Goal: Task Accomplishment & Management: Manage account settings

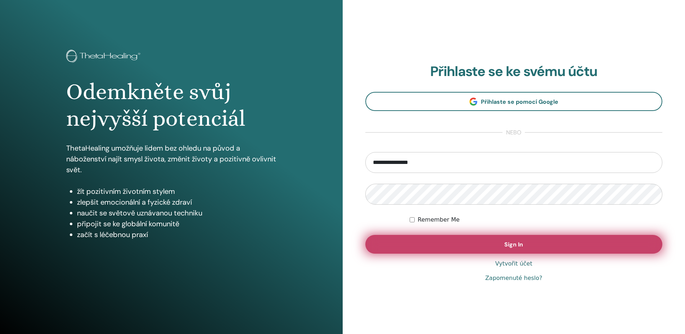
type input "**********"
click at [512, 248] on span "Sign In" at bounding box center [513, 244] width 19 height 8
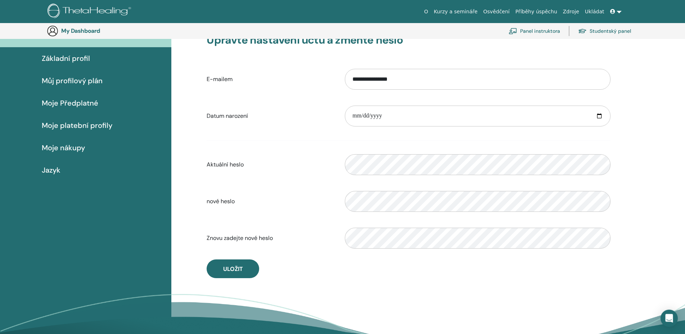
scroll to position [53, 0]
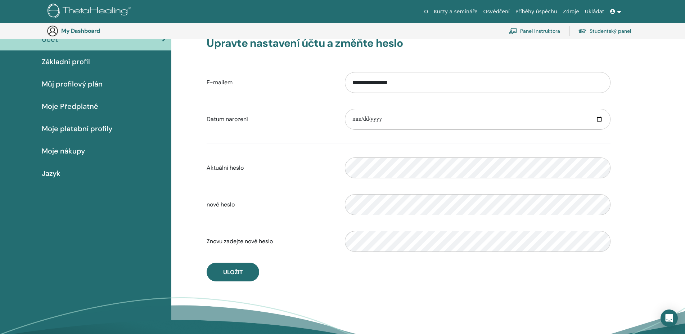
click at [65, 84] on span "Můj profilový plán" at bounding box center [72, 83] width 61 height 11
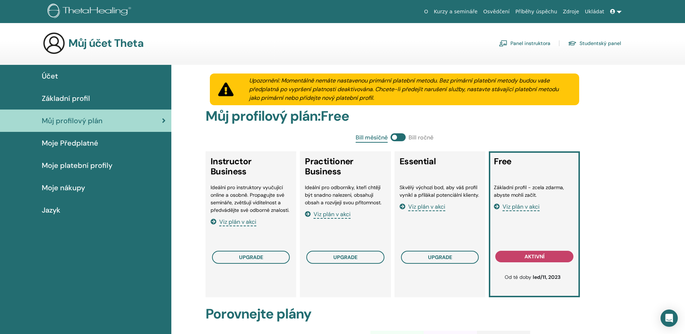
click at [82, 143] on span "Moje Předplatné" at bounding box center [70, 142] width 56 height 11
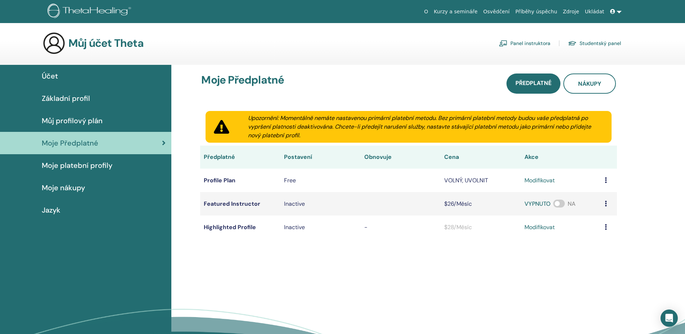
click at [606, 45] on link "Studentský panel" at bounding box center [594, 43] width 53 height 12
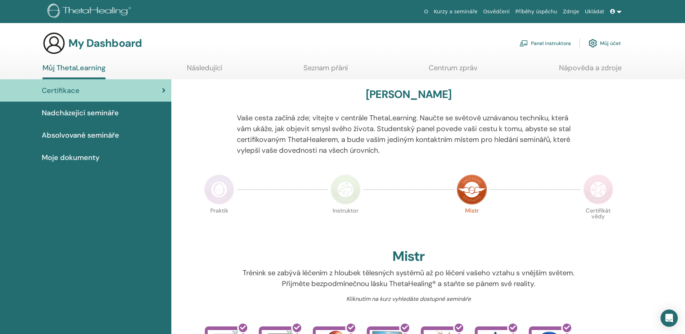
click at [70, 132] on span "Absolvované semináře" at bounding box center [80, 135] width 77 height 11
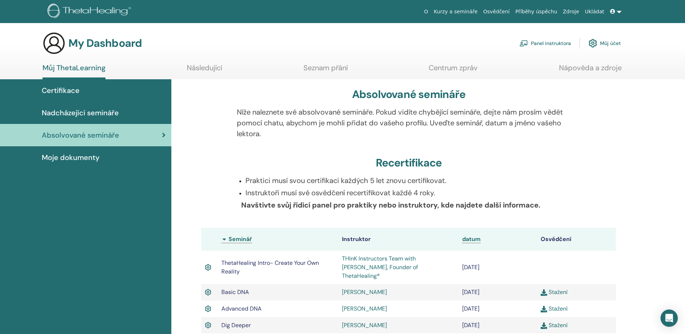
click at [352, 241] on th "Instruktor" at bounding box center [398, 238] width 120 height 23
click at [61, 161] on span "Moje dokumenty" at bounding box center [71, 157] width 58 height 11
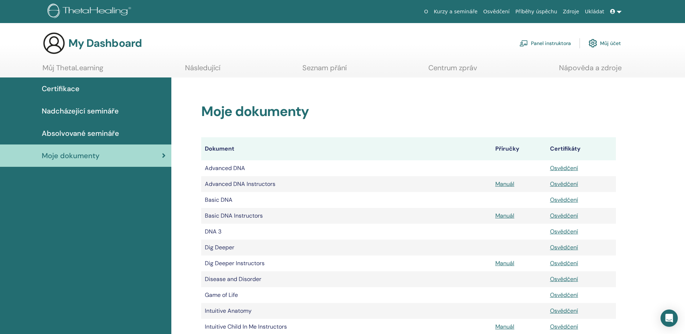
click at [53, 89] on span "Certifikace" at bounding box center [61, 88] width 38 height 11
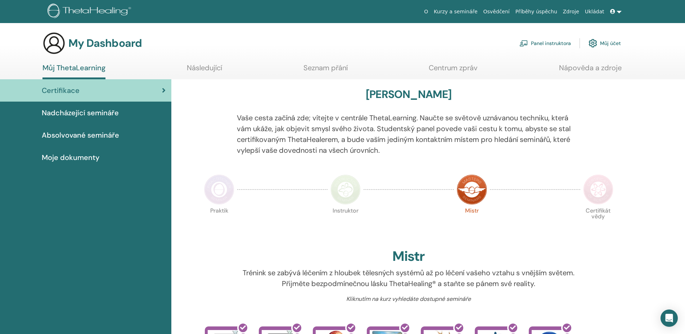
click at [210, 65] on link "Následující" at bounding box center [204, 70] width 35 height 14
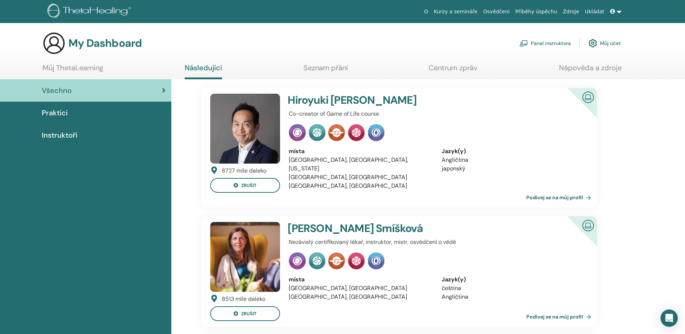
click at [536, 45] on link "Panel instruktora" at bounding box center [544, 43] width 51 height 16
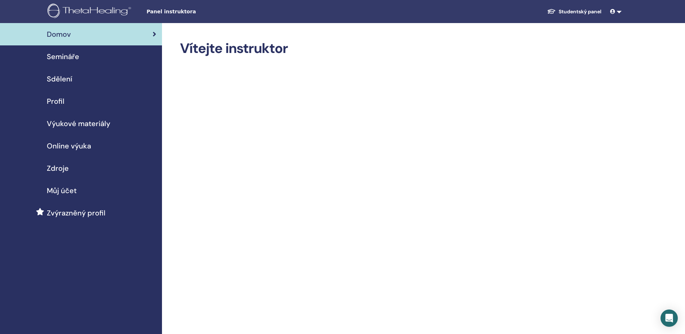
click at [617, 14] on link at bounding box center [615, 11] width 17 height 13
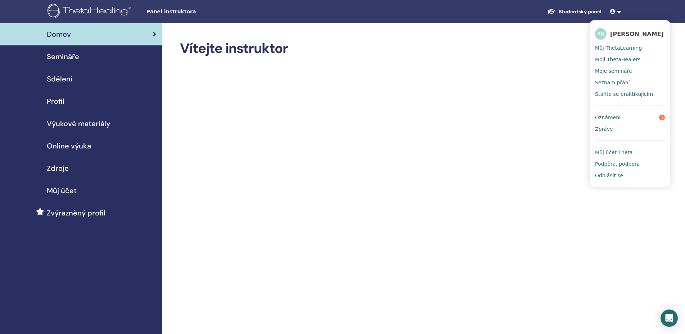
click at [632, 49] on span "Můj ThetaLearning" at bounding box center [618, 48] width 47 height 6
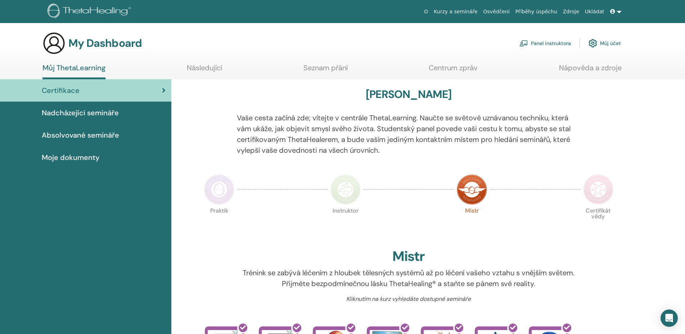
click at [544, 44] on link "Panel instruktora" at bounding box center [544, 43] width 51 height 16
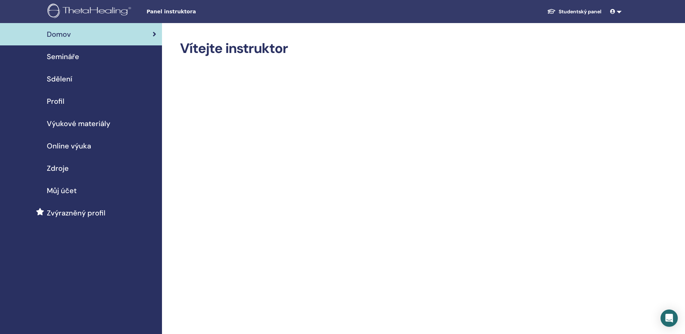
click at [53, 100] on span "Profil" at bounding box center [56, 101] width 18 height 11
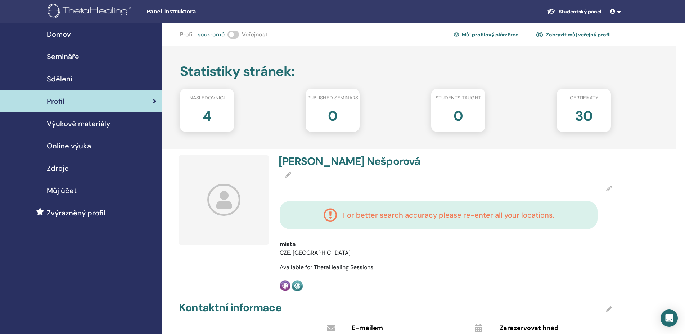
click at [231, 200] on icon at bounding box center [223, 199] width 33 height 32
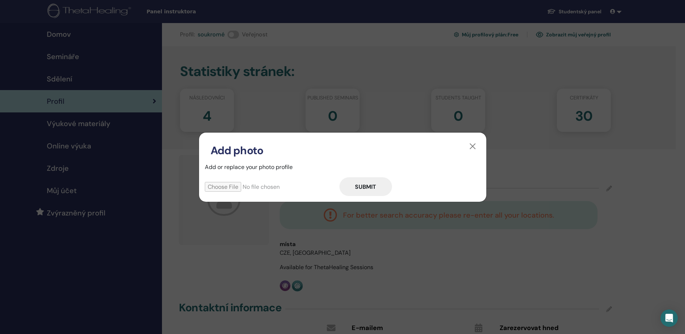
click at [221, 186] on input "file" at bounding box center [272, 187] width 135 height 10
type input "**********"
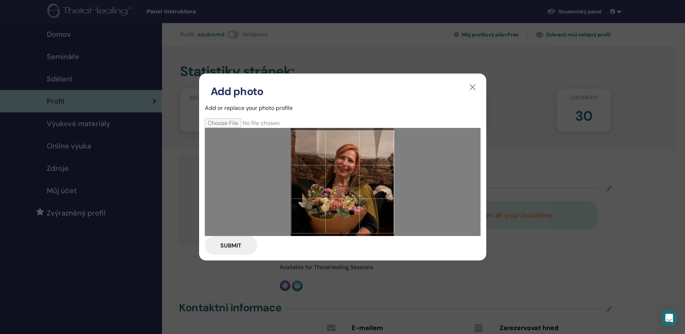
click at [232, 244] on button "Submit" at bounding box center [231, 245] width 53 height 19
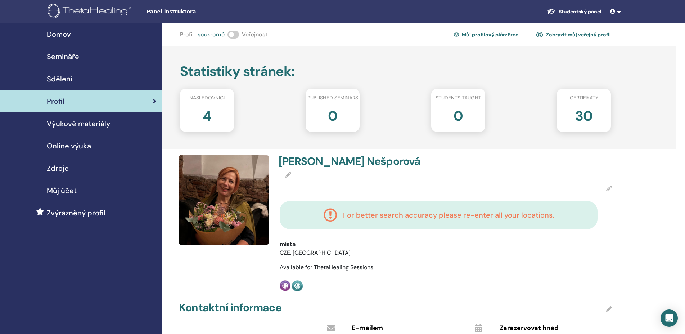
click at [299, 179] on div at bounding box center [446, 175] width 332 height 9
click at [288, 179] on div at bounding box center [446, 175] width 332 height 9
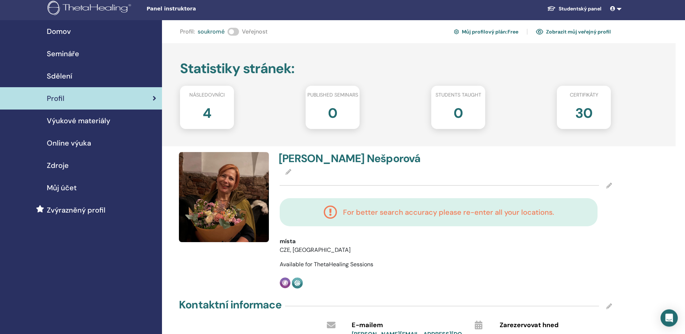
scroll to position [110, 0]
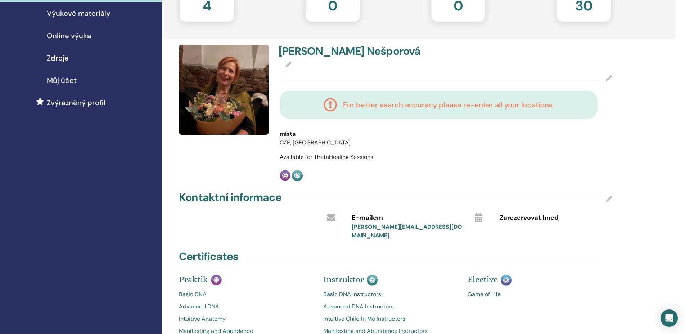
click at [330, 217] on icon at bounding box center [331, 217] width 9 height 9
click at [609, 198] on icon at bounding box center [609, 199] width 6 height 6
drag, startPoint x: 414, startPoint y: 231, endPoint x: 295, endPoint y: 232, distance: 119.1
click at [352, 232] on input "**********" at bounding box center [398, 232] width 92 height 10
type input "**********"
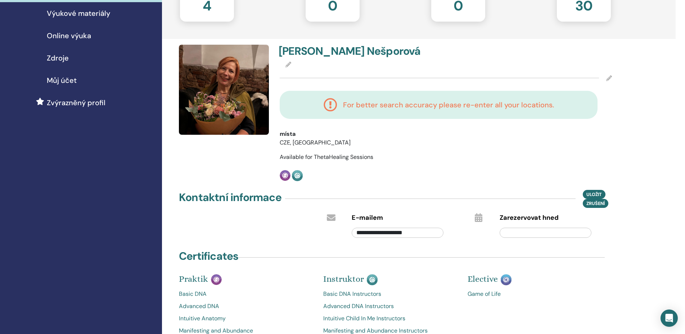
click at [530, 235] on input "text" at bounding box center [545, 232] width 92 height 10
click at [593, 192] on span "Uložit" at bounding box center [593, 194] width 15 height 8
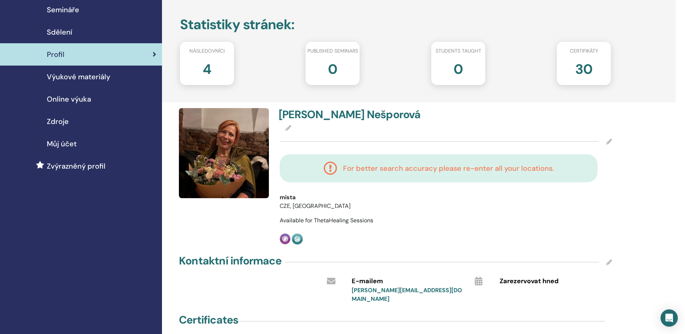
scroll to position [0, 0]
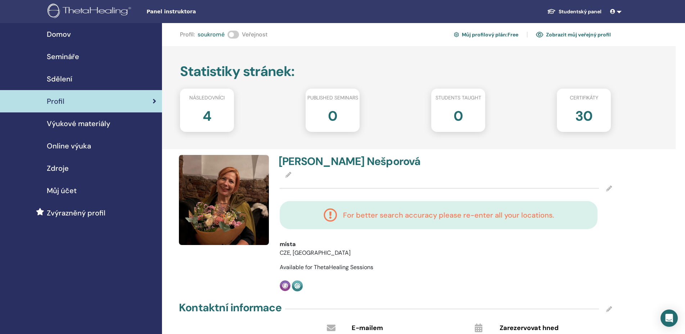
click at [67, 124] on span "Výukové materiály" at bounding box center [78, 123] width 63 height 11
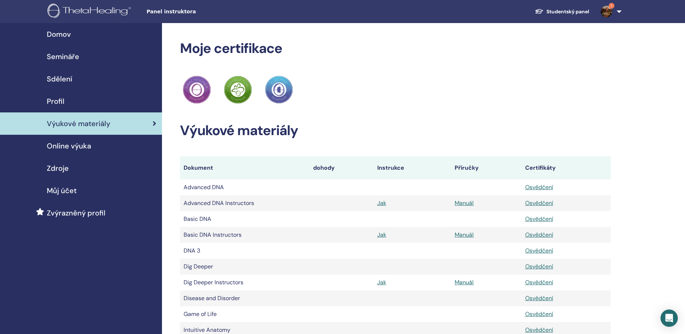
click at [71, 147] on span "Online výuka" at bounding box center [69, 145] width 44 height 11
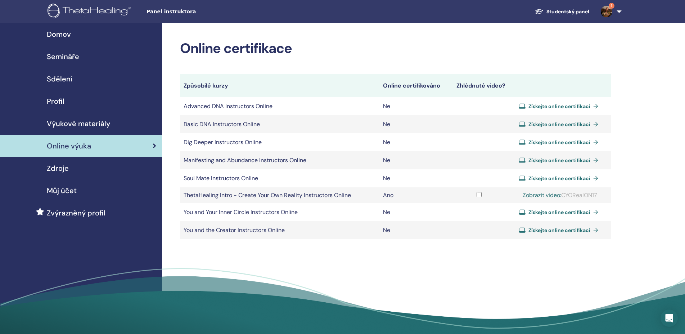
click at [575, 126] on span "Získejte online certifikaci" at bounding box center [559, 124] width 62 height 6
click at [62, 168] on span "Zdroje" at bounding box center [58, 168] width 22 height 11
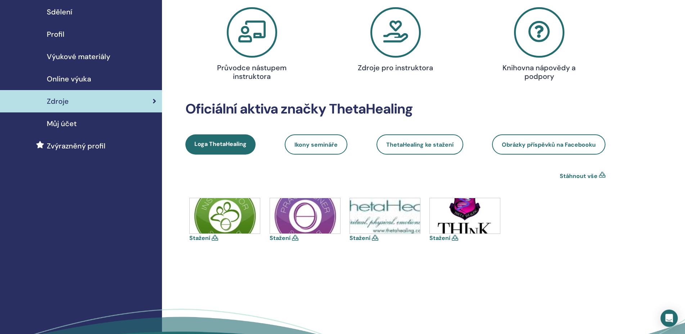
scroll to position [73, 0]
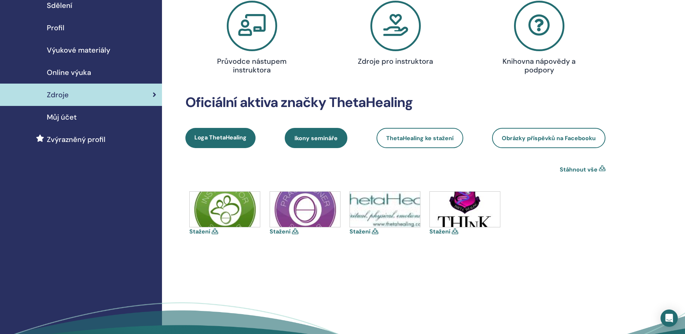
click at [315, 143] on link "Ikony semináře" at bounding box center [316, 138] width 63 height 20
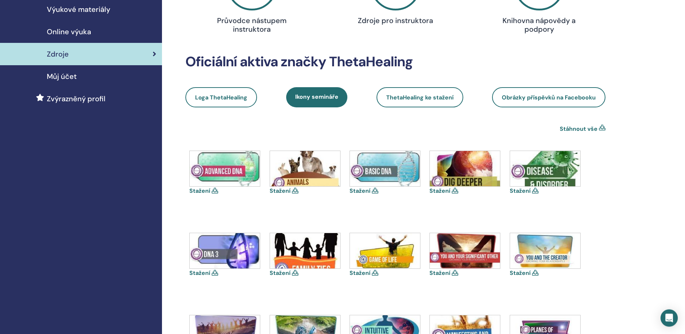
scroll to position [147, 0]
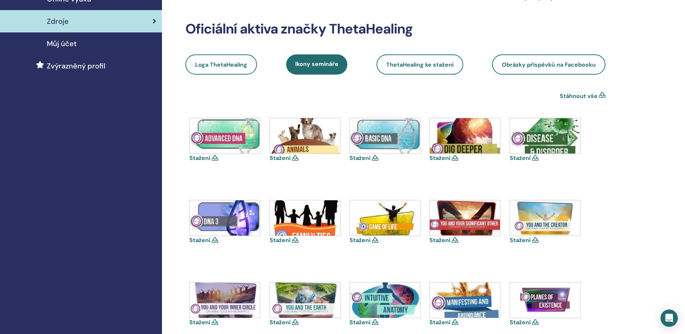
click at [215, 158] on icon at bounding box center [215, 158] width 6 height 6
click at [295, 156] on icon at bounding box center [295, 158] width 6 height 6
click at [430, 66] on span "ThetaHealing ke stažení" at bounding box center [419, 65] width 67 height 8
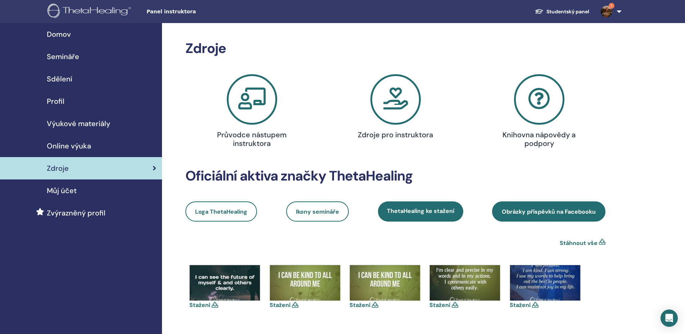
click at [527, 210] on span "Obrázky příspěvků na Facebooku" at bounding box center [549, 212] width 94 height 8
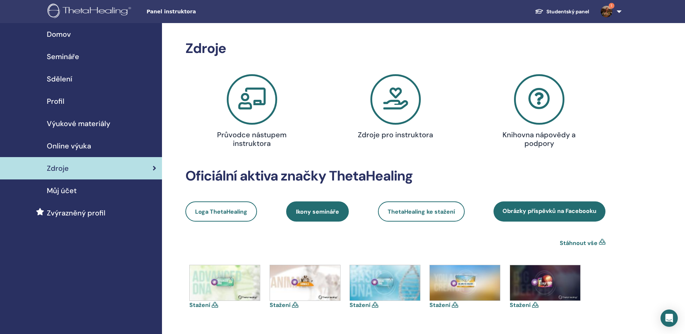
click at [323, 215] on span "Ikony semináře" at bounding box center [317, 212] width 43 height 8
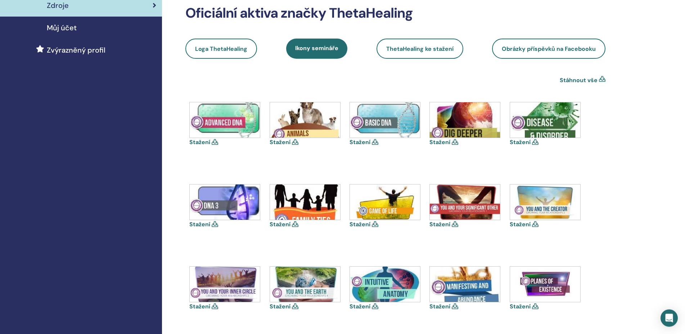
scroll to position [110, 0]
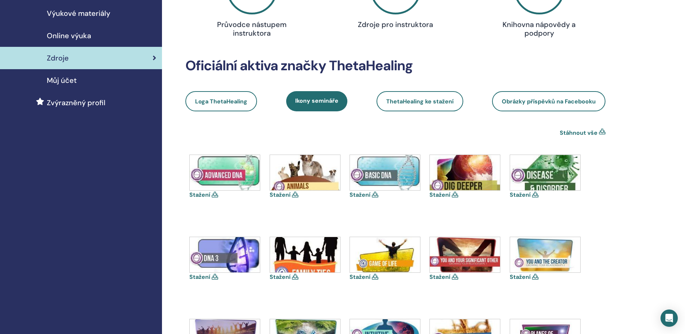
click at [601, 133] on icon at bounding box center [602, 132] width 6 height 9
click at [600, 131] on icon at bounding box center [602, 132] width 6 height 9
click at [219, 104] on span "Loga ThetaHealing" at bounding box center [221, 102] width 52 height 8
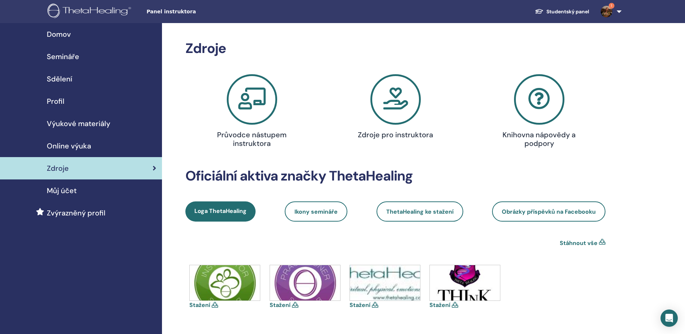
click at [58, 188] on span "Můj účet" at bounding box center [62, 190] width 30 height 11
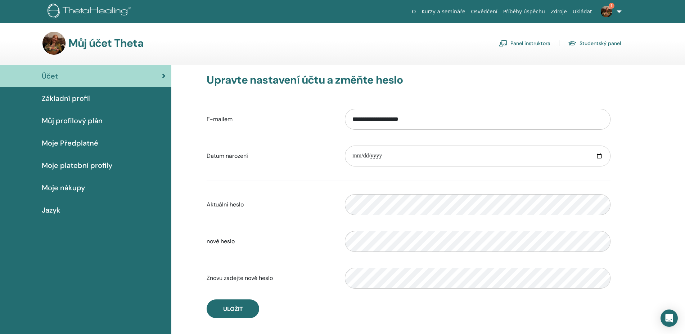
click at [609, 7] on span "1" at bounding box center [611, 6] width 6 height 6
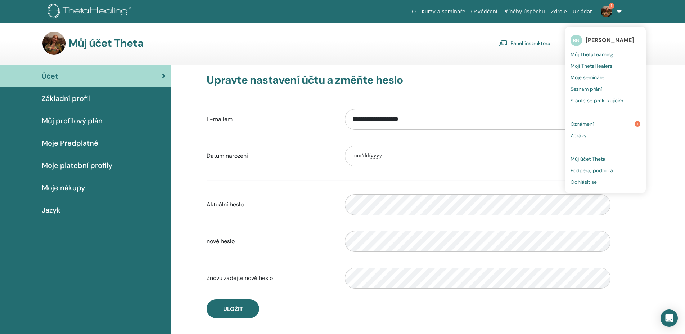
click at [585, 125] on span "Oznámení" at bounding box center [581, 124] width 23 height 6
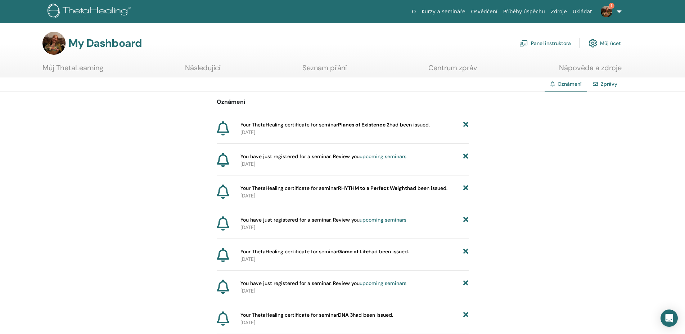
click at [335, 125] on span "Your ThetaHealing certificate for seminar Planes of Existence 2 had been issued." at bounding box center [334, 125] width 189 height 8
click at [561, 81] on span "Oznámení" at bounding box center [569, 84] width 24 height 6
click at [618, 10] on link "1" at bounding box center [610, 11] width 30 height 23
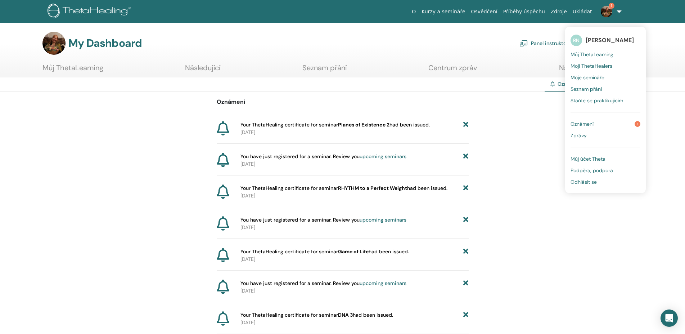
click at [586, 182] on span "Odhlásit se" at bounding box center [583, 181] width 26 height 6
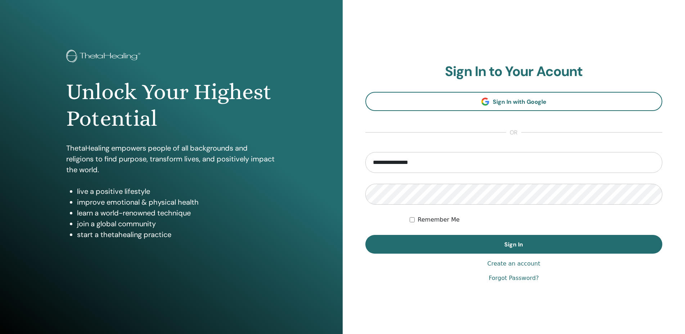
type input "**********"
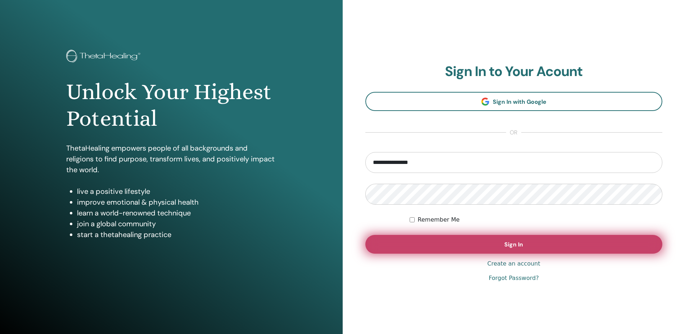
click at [518, 248] on span "Sign In" at bounding box center [513, 244] width 19 height 8
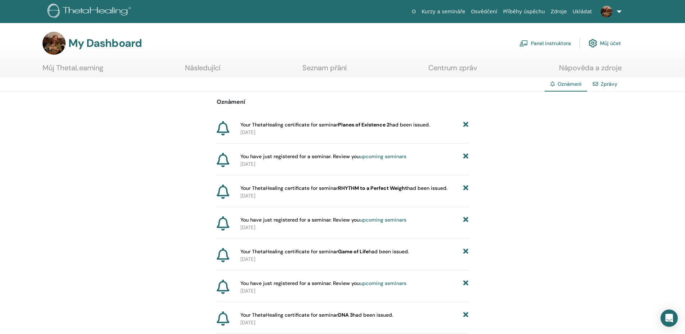
click at [618, 12] on link at bounding box center [610, 11] width 30 height 23
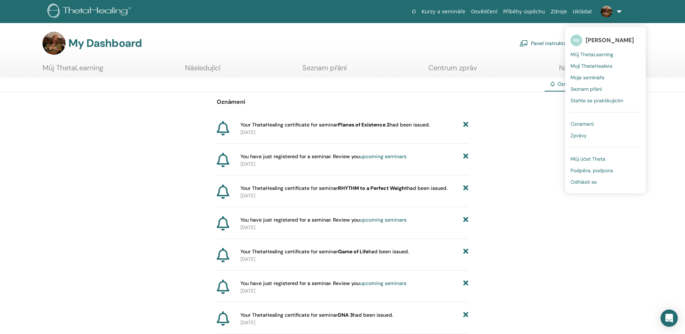
click at [583, 183] on span "Odhlásit se" at bounding box center [583, 181] width 26 height 6
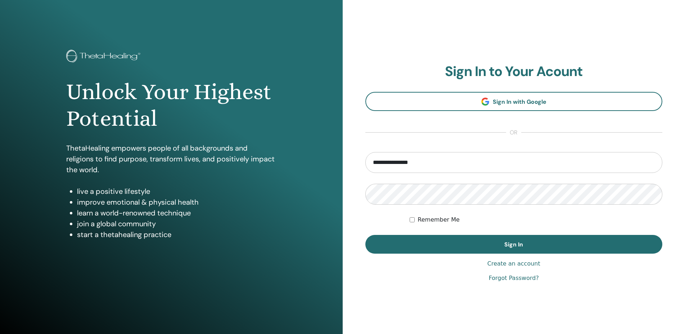
type input "**********"
